Goal: Information Seeking & Learning: Find specific fact

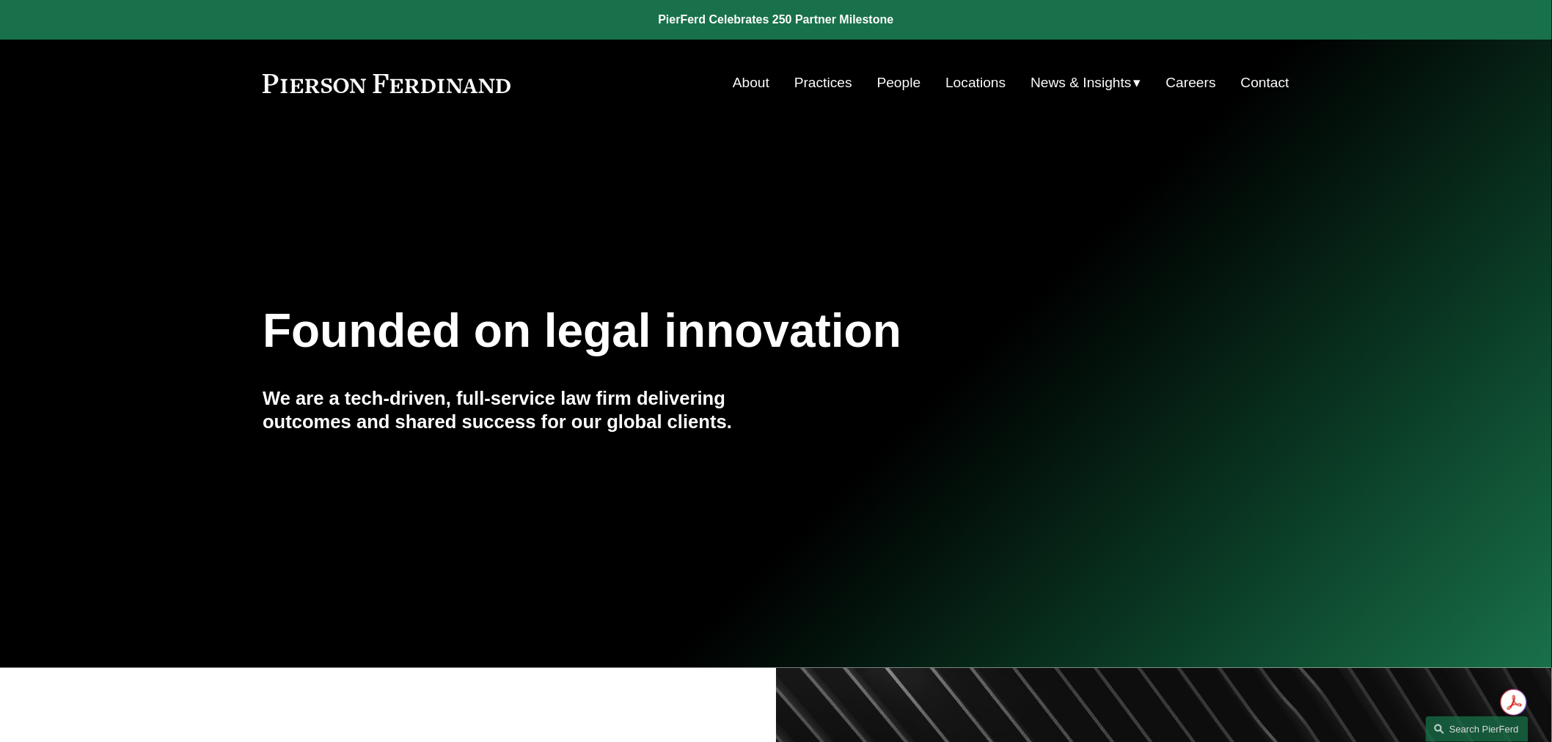
click at [971, 92] on link "Locations" at bounding box center [975, 83] width 60 height 28
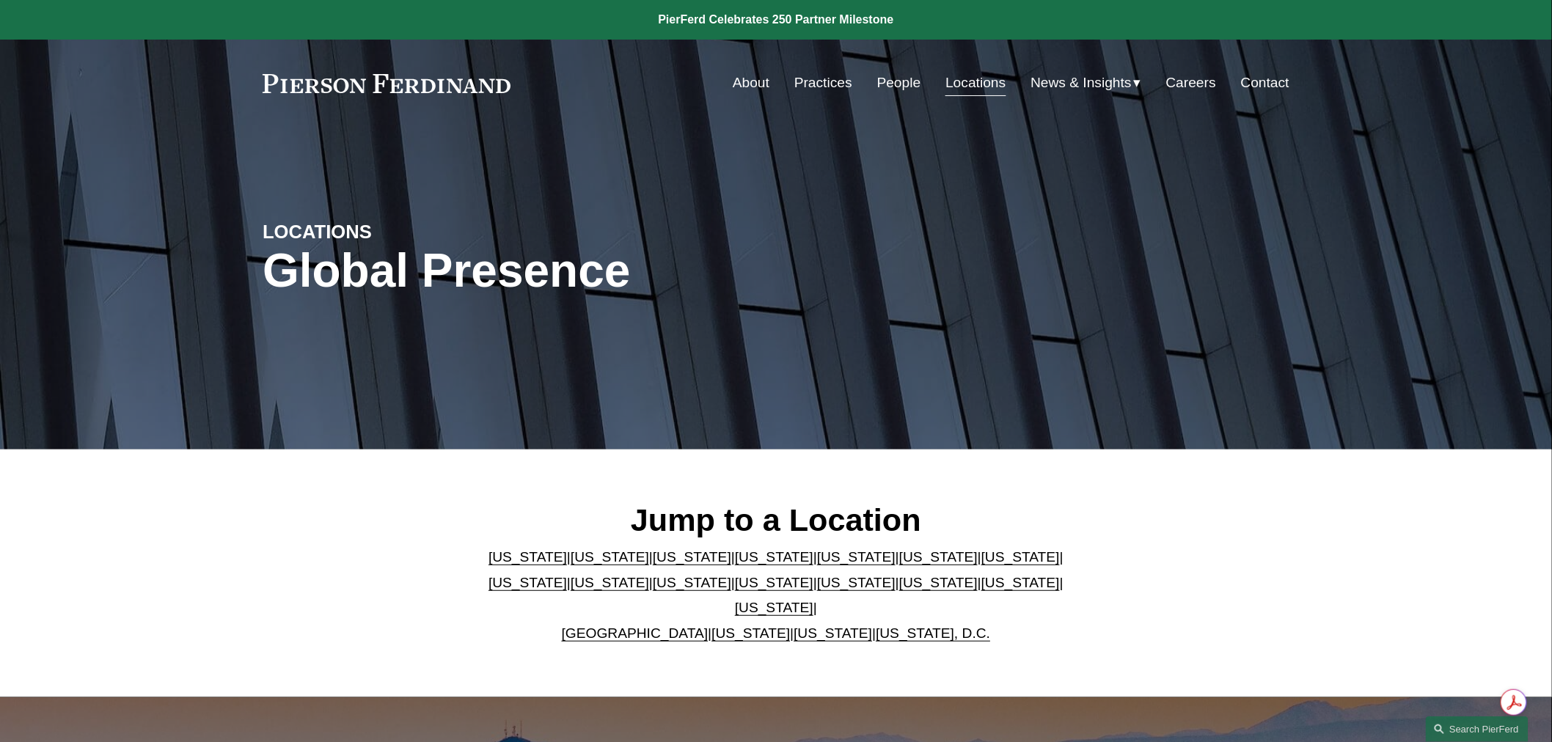
click at [896, 82] on link "People" at bounding box center [899, 83] width 44 height 28
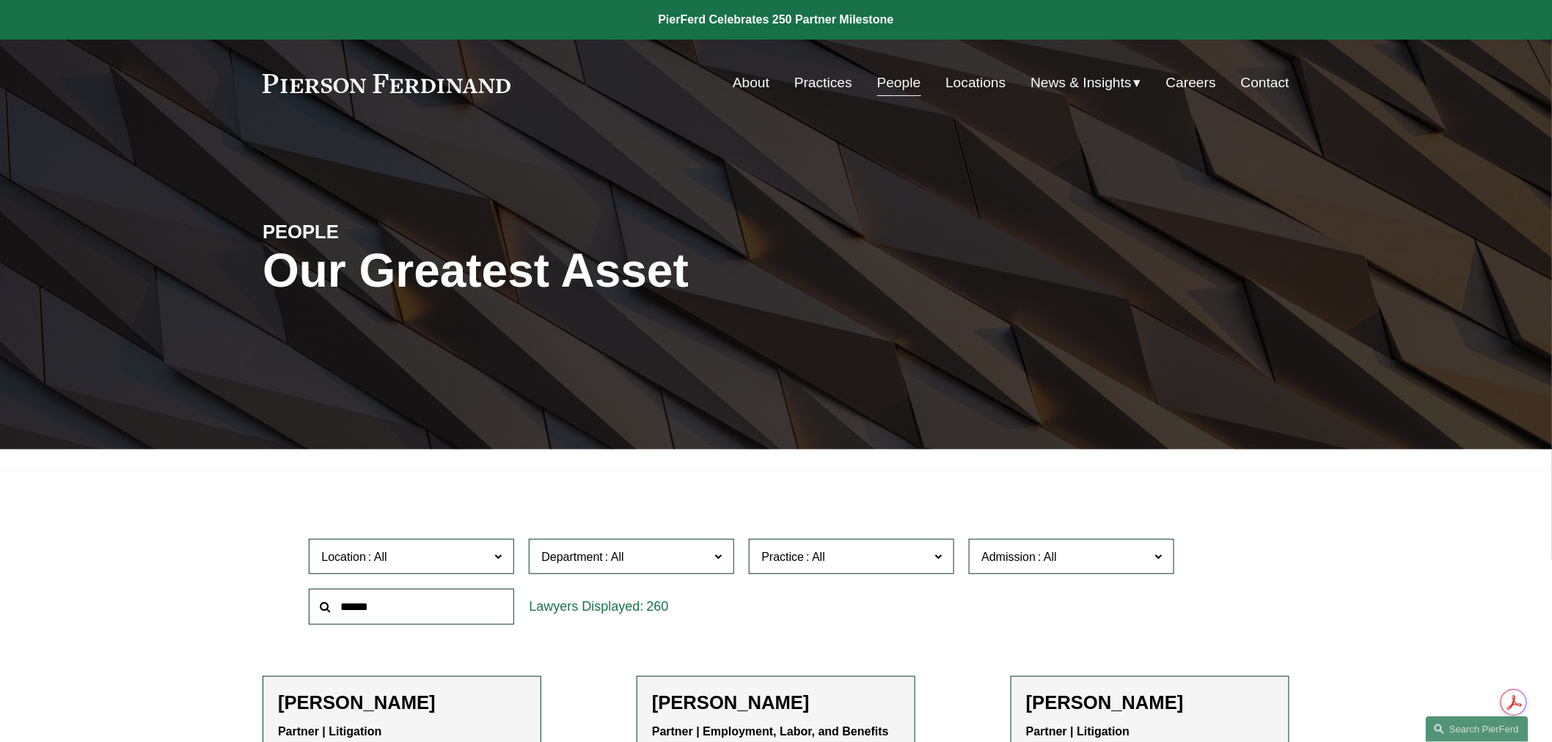
click at [370, 607] on input "text" at bounding box center [411, 607] width 205 height 36
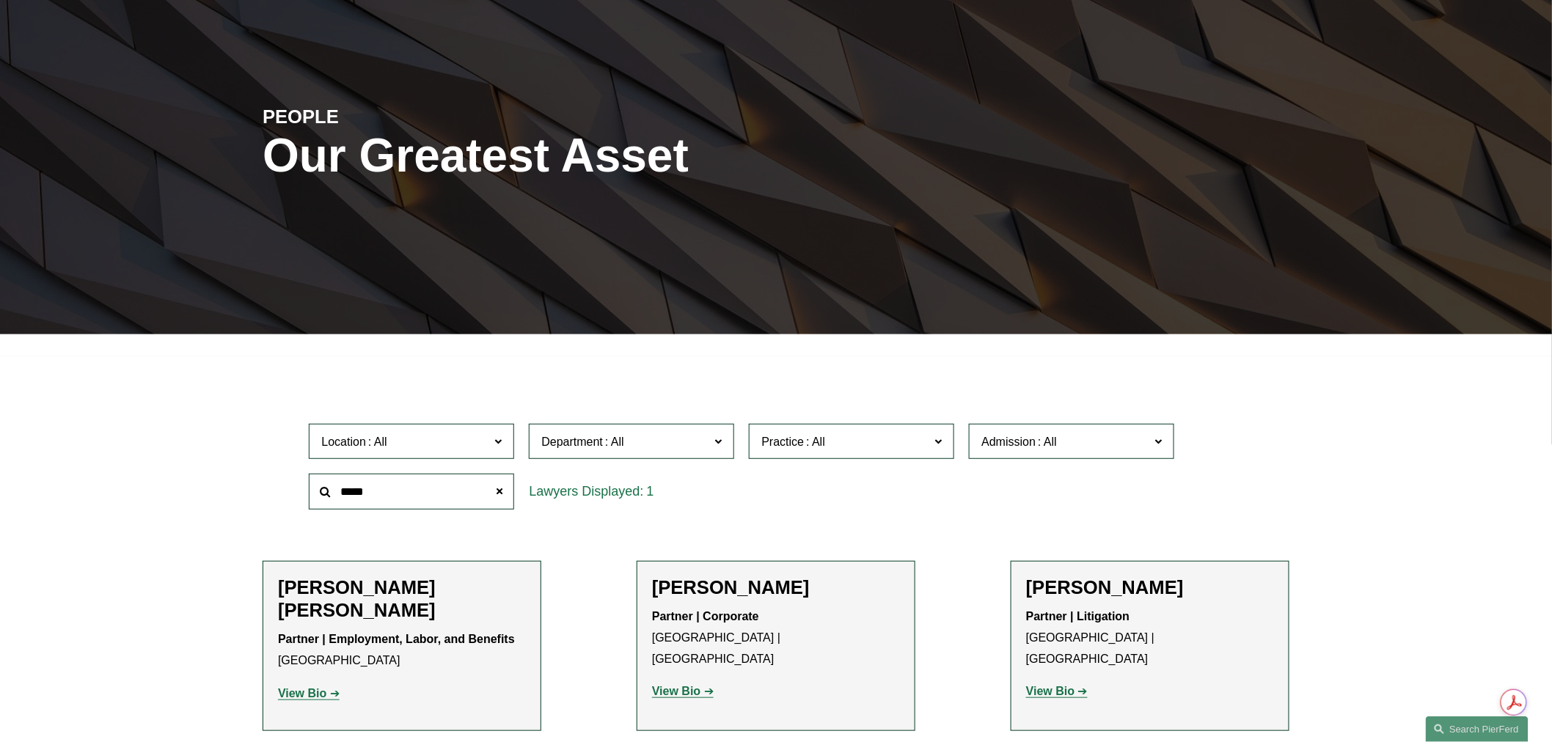
scroll to position [244, 0]
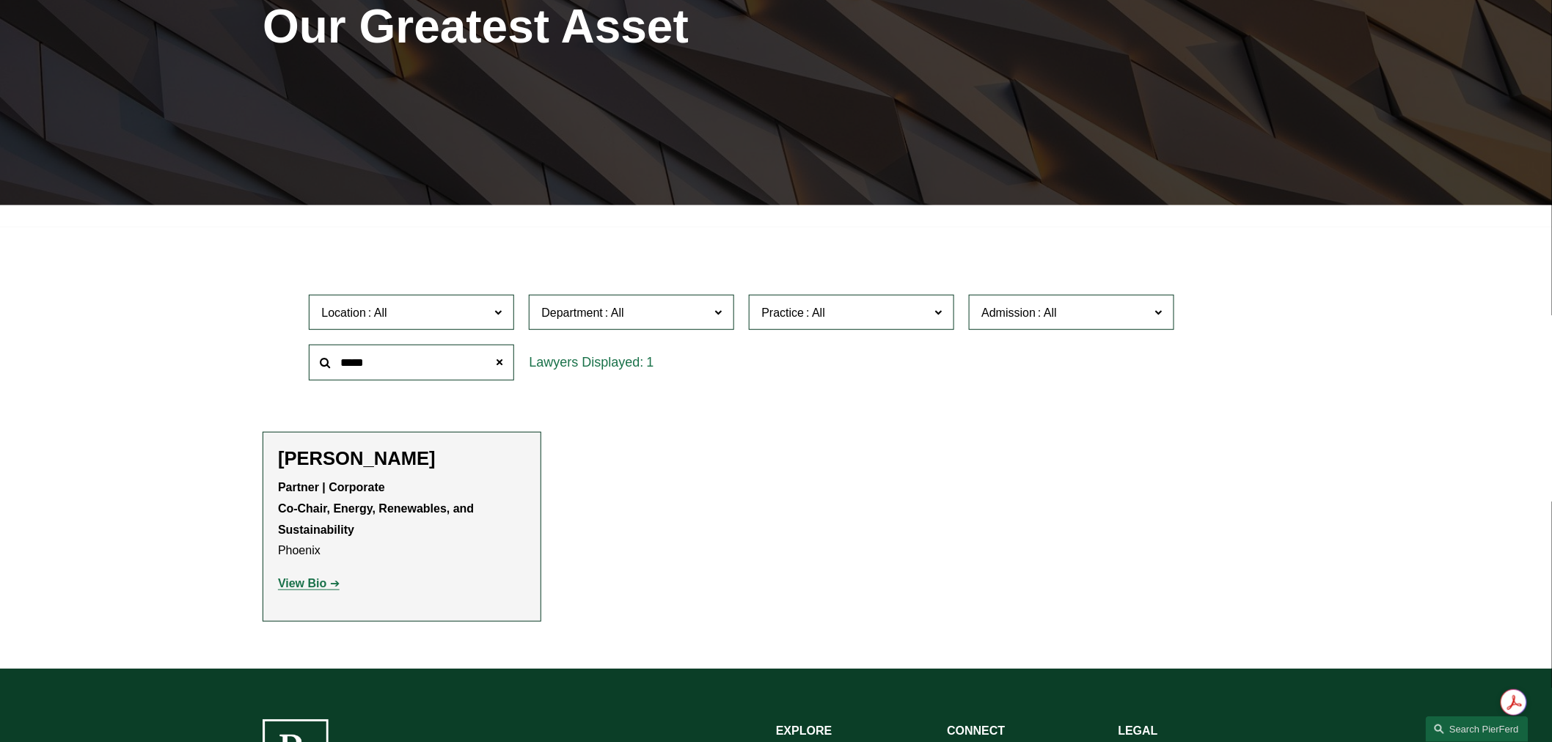
type input "*****"
click at [314, 585] on strong "View Bio" at bounding box center [302, 583] width 48 height 12
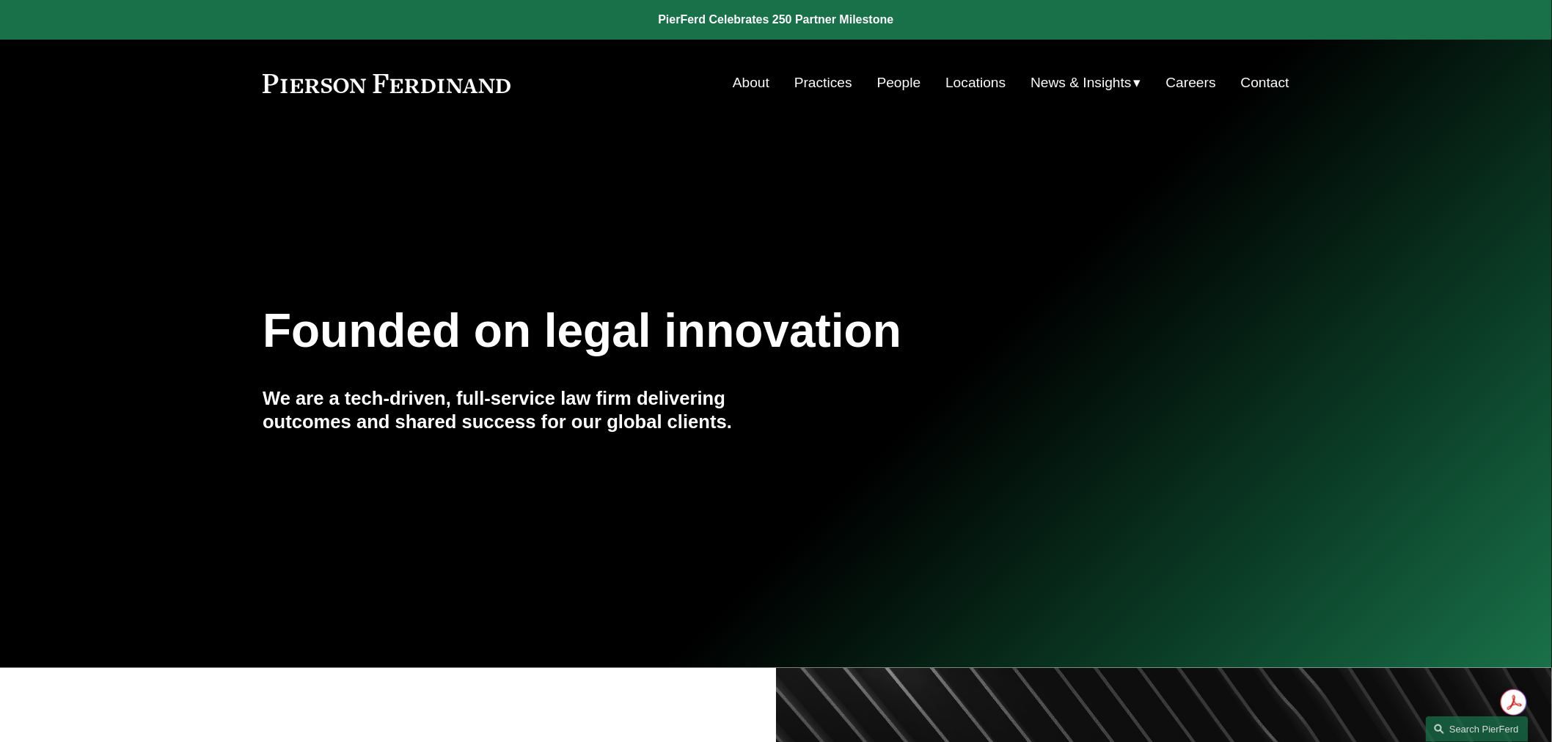
click at [890, 84] on link "People" at bounding box center [899, 83] width 44 height 28
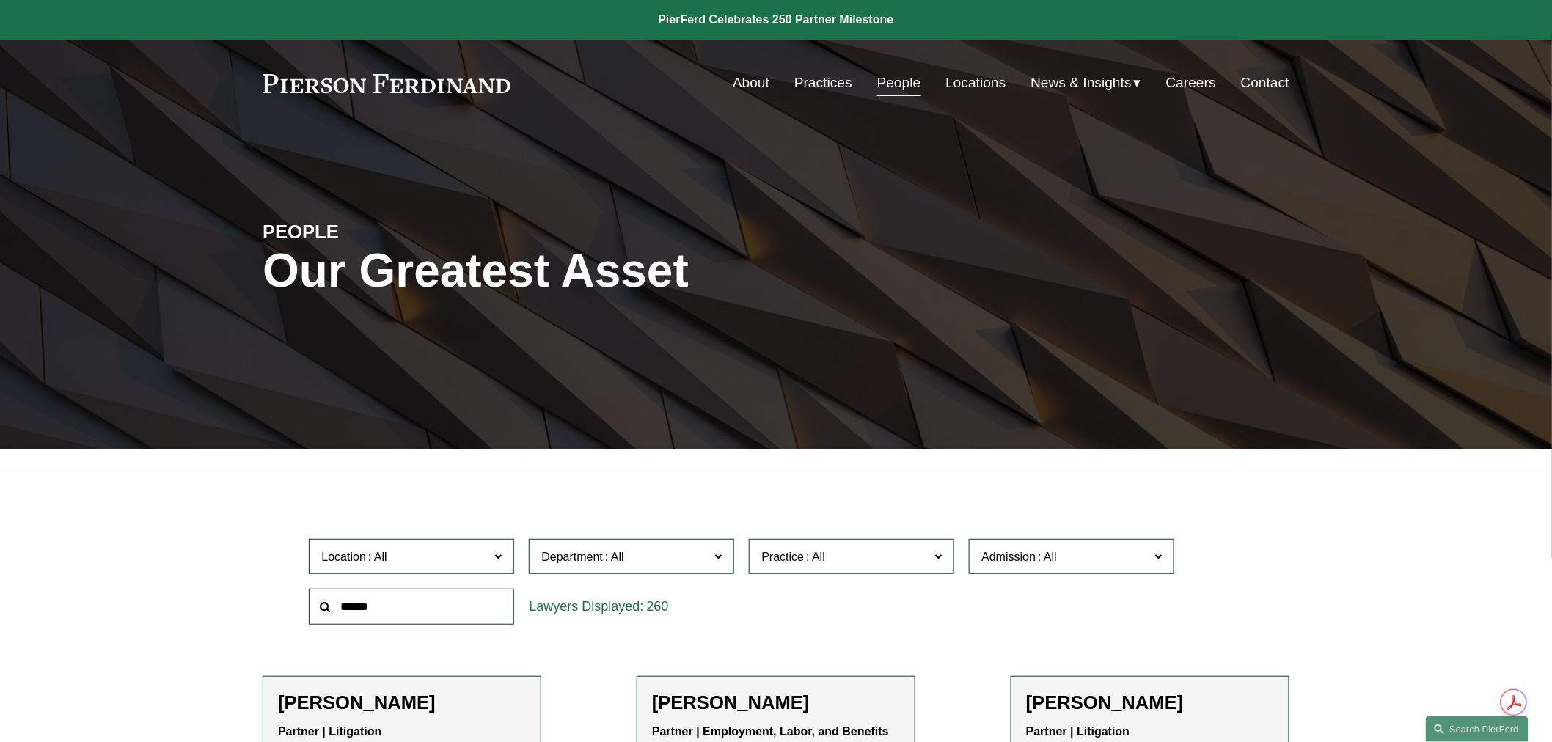
click at [367, 612] on input "text" at bounding box center [411, 607] width 205 height 36
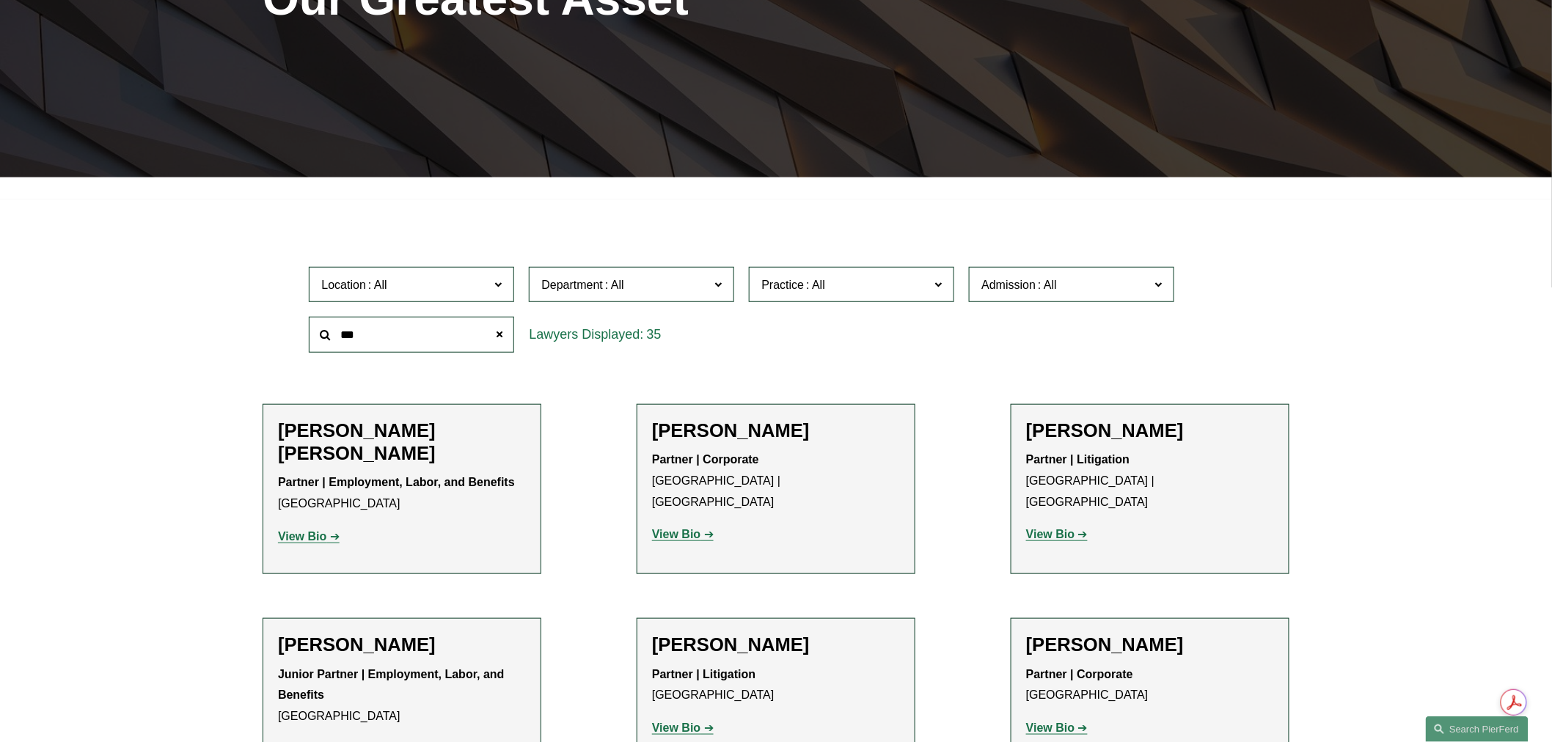
scroll to position [244, 0]
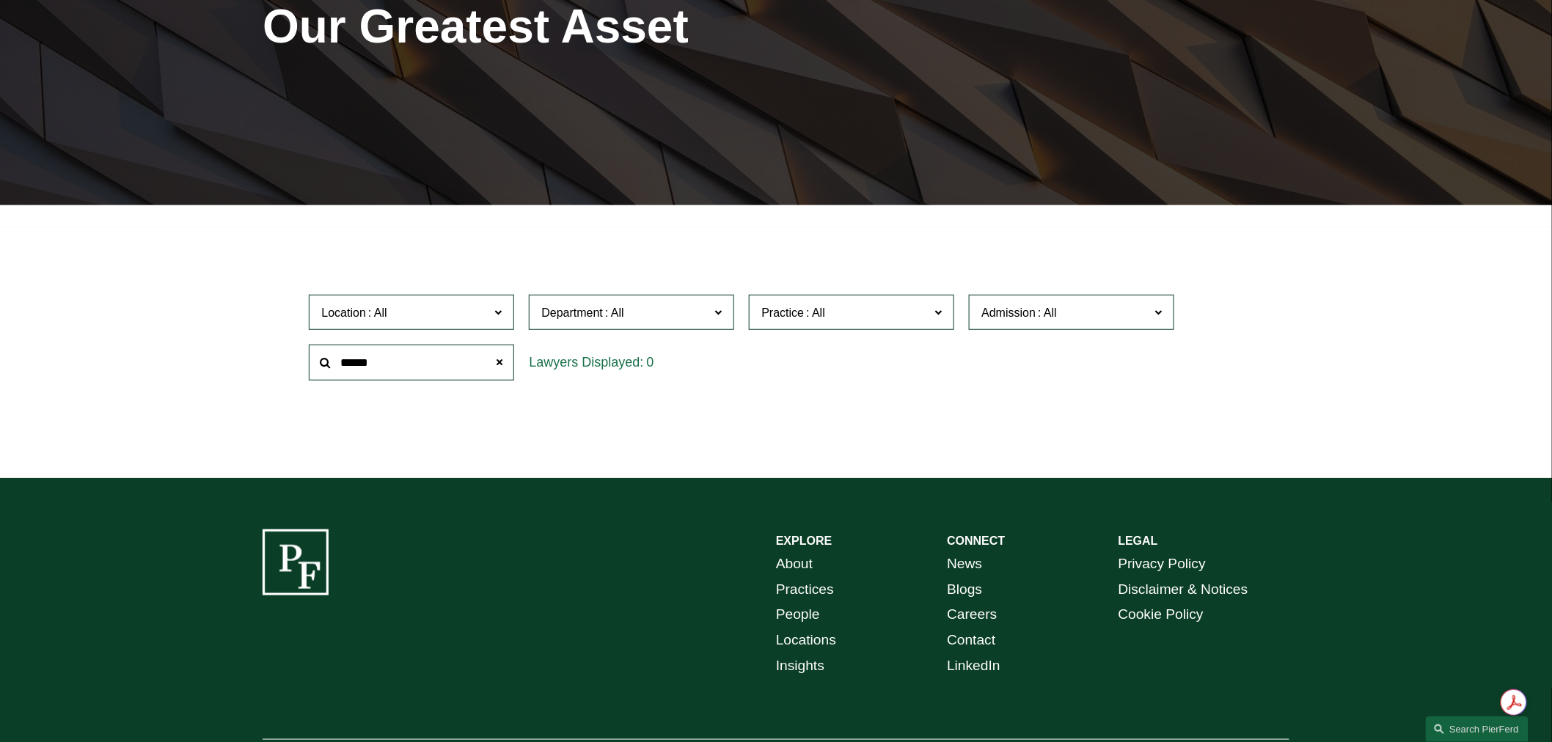
drag, startPoint x: 407, startPoint y: 368, endPoint x: 182, endPoint y: 368, distance: 225.2
click at [182, 368] on div "Filter Location All Atlanta Austin Boston Charlotte Chicago Cincinnati Clevelan…" at bounding box center [776, 352] width 1552 height 251
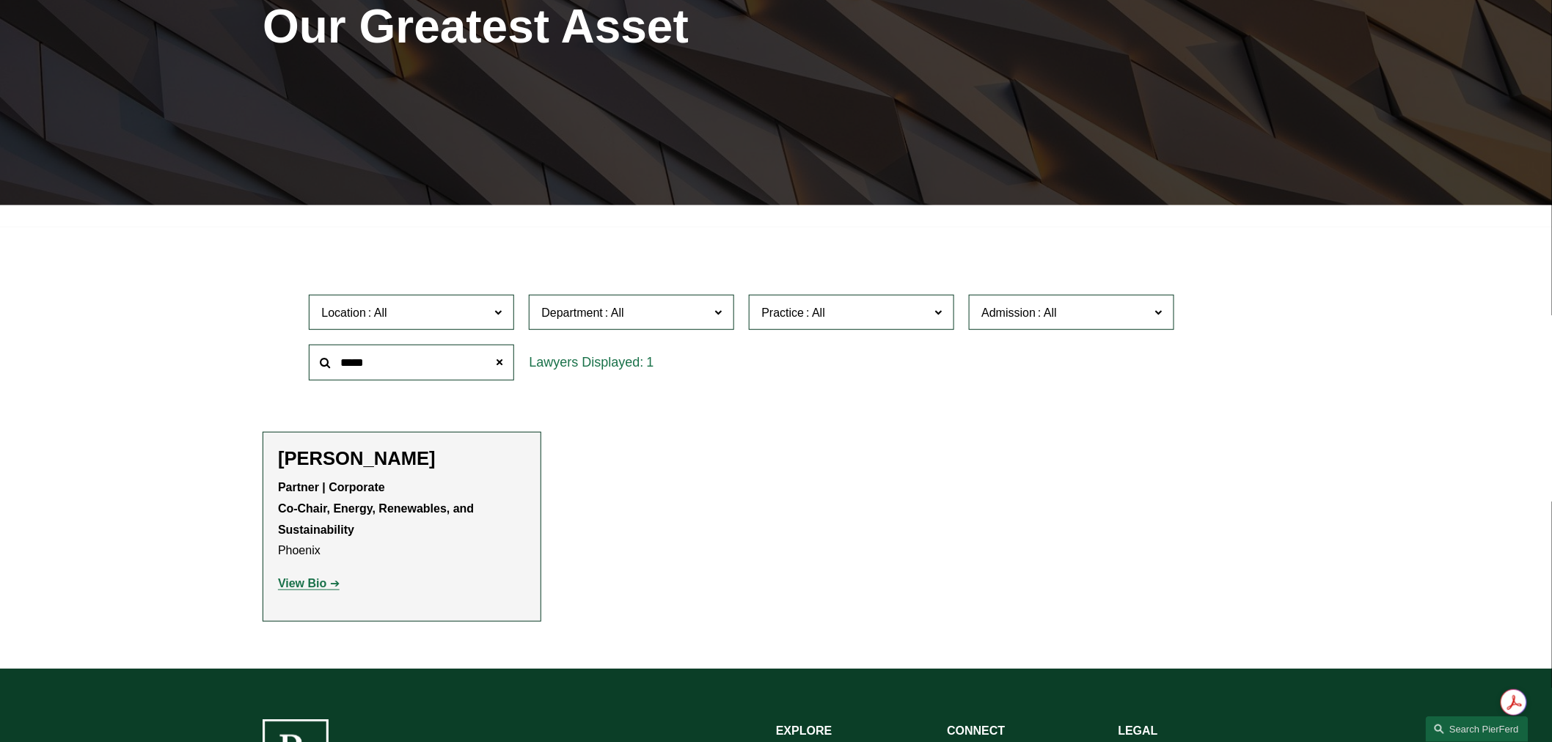
type input "*****"
click at [326, 456] on h2 "Liz Delnegro" at bounding box center [402, 458] width 248 height 23
click at [312, 588] on strong "View Bio" at bounding box center [302, 583] width 48 height 12
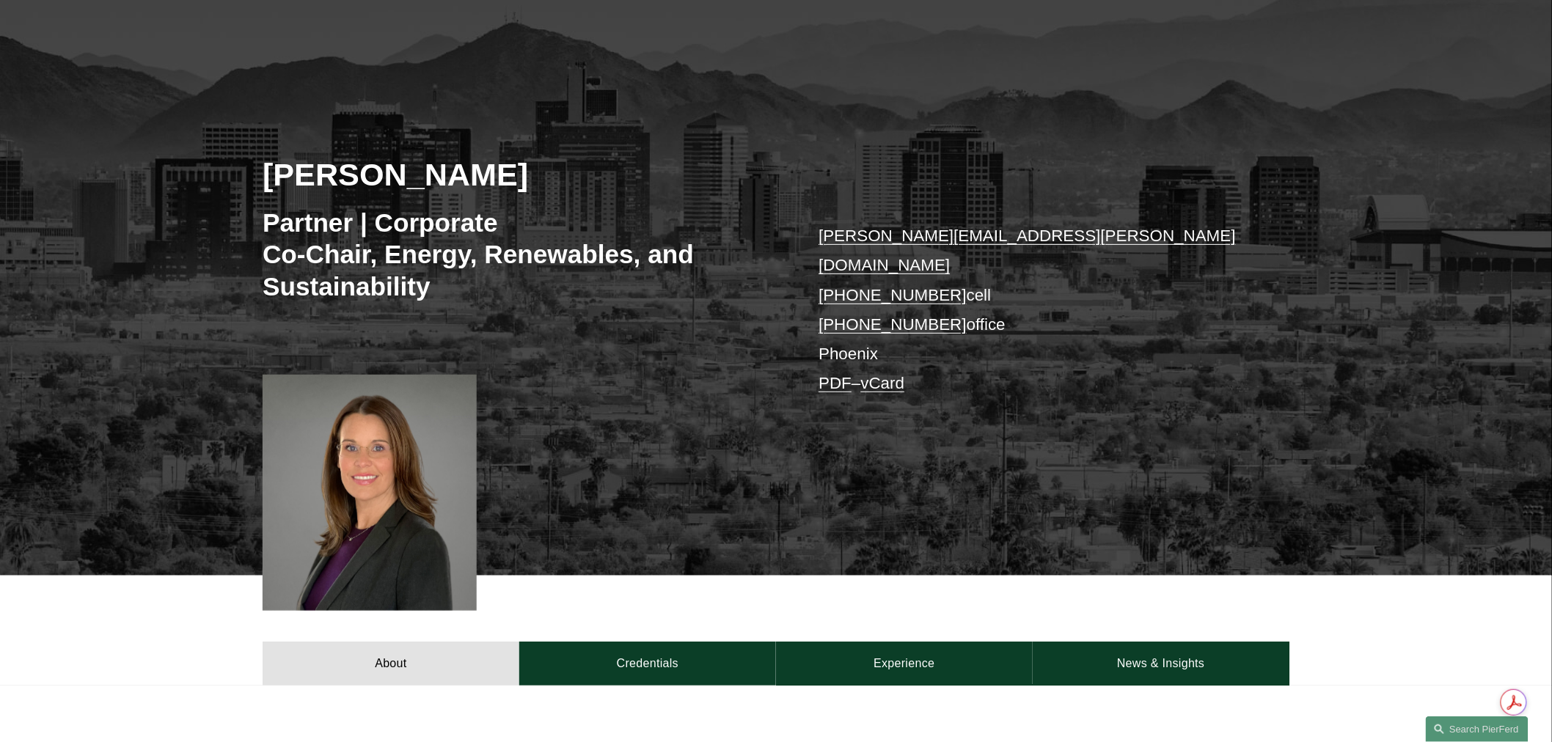
scroll to position [244, 0]
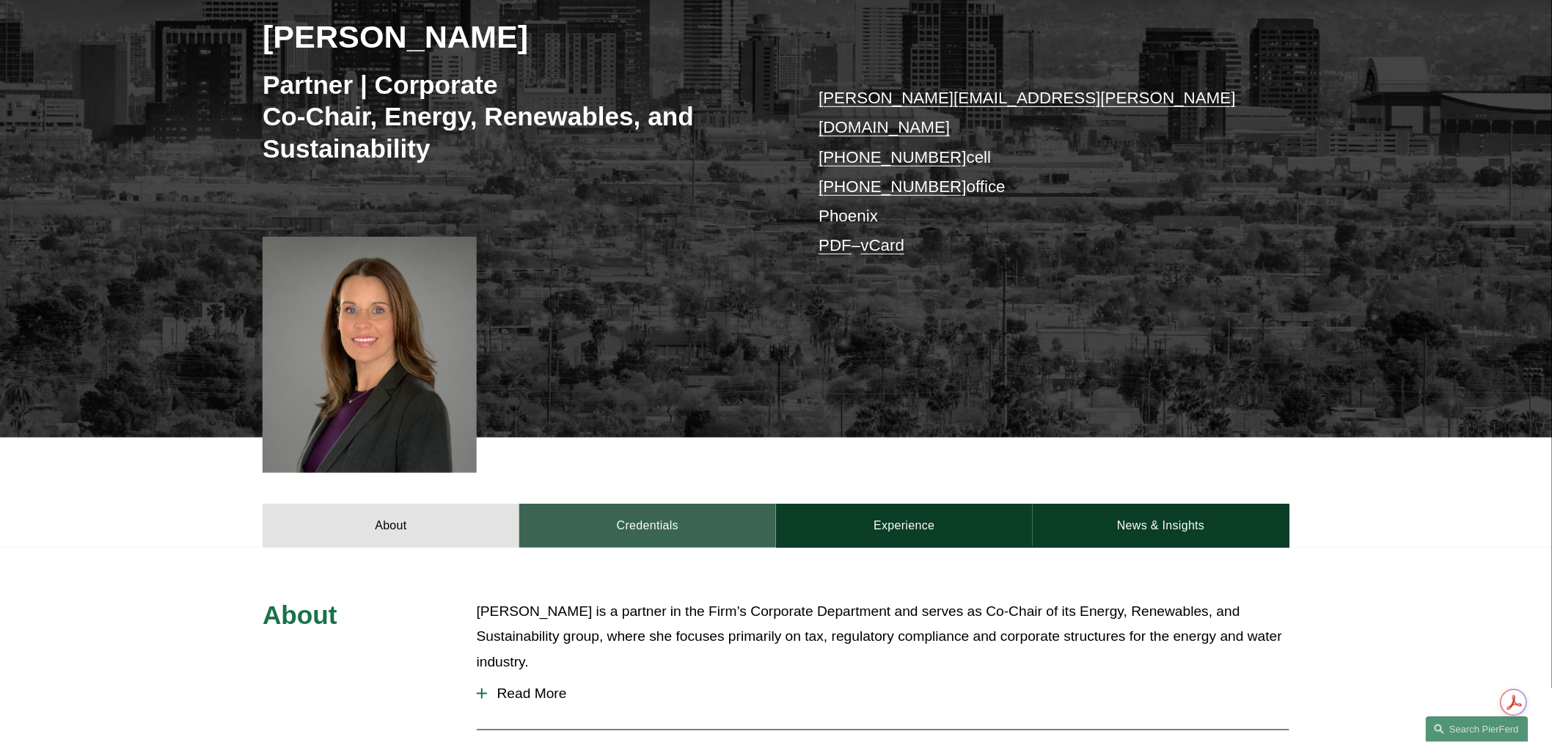
click at [638, 507] on link "Credentials" at bounding box center [647, 526] width 257 height 44
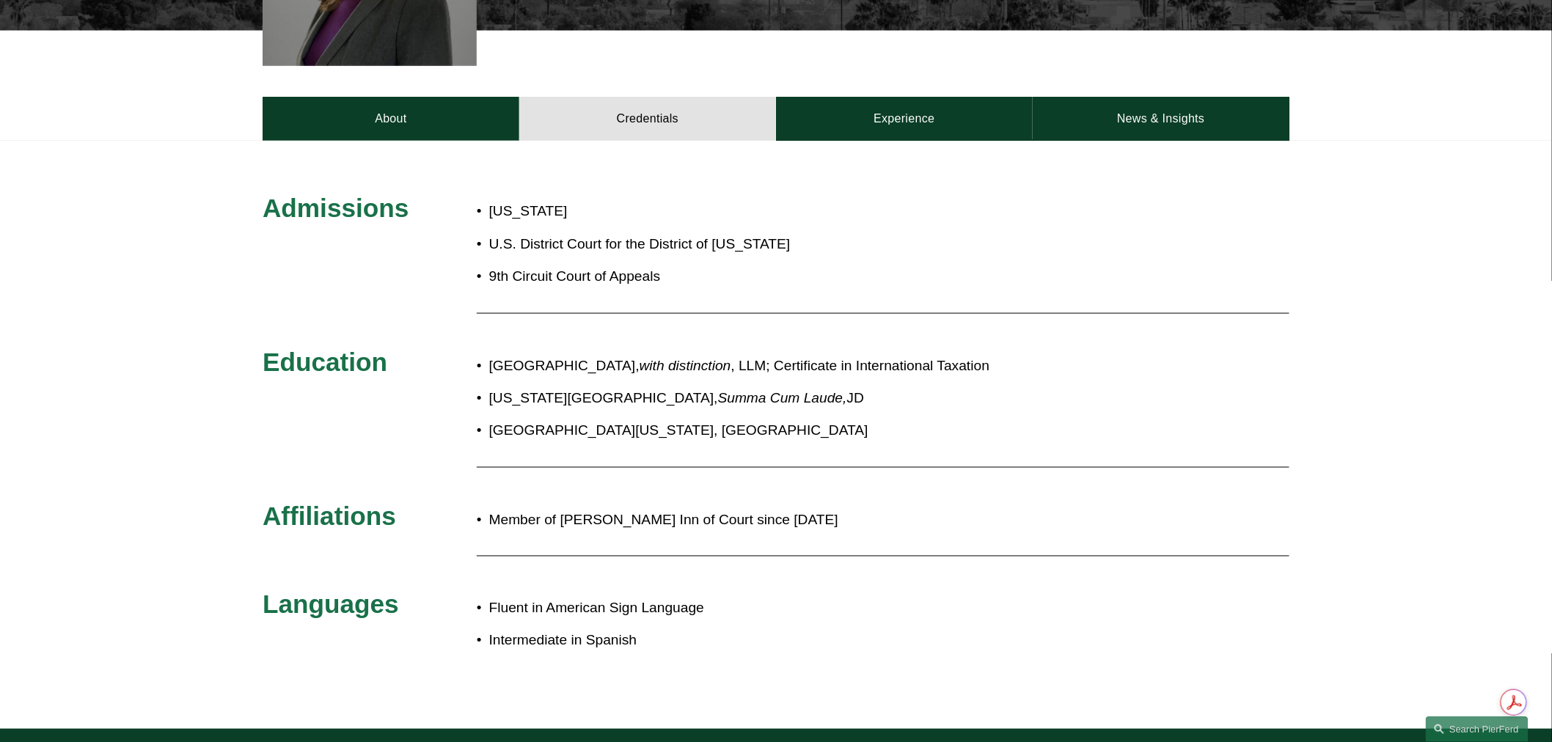
scroll to position [0, 0]
